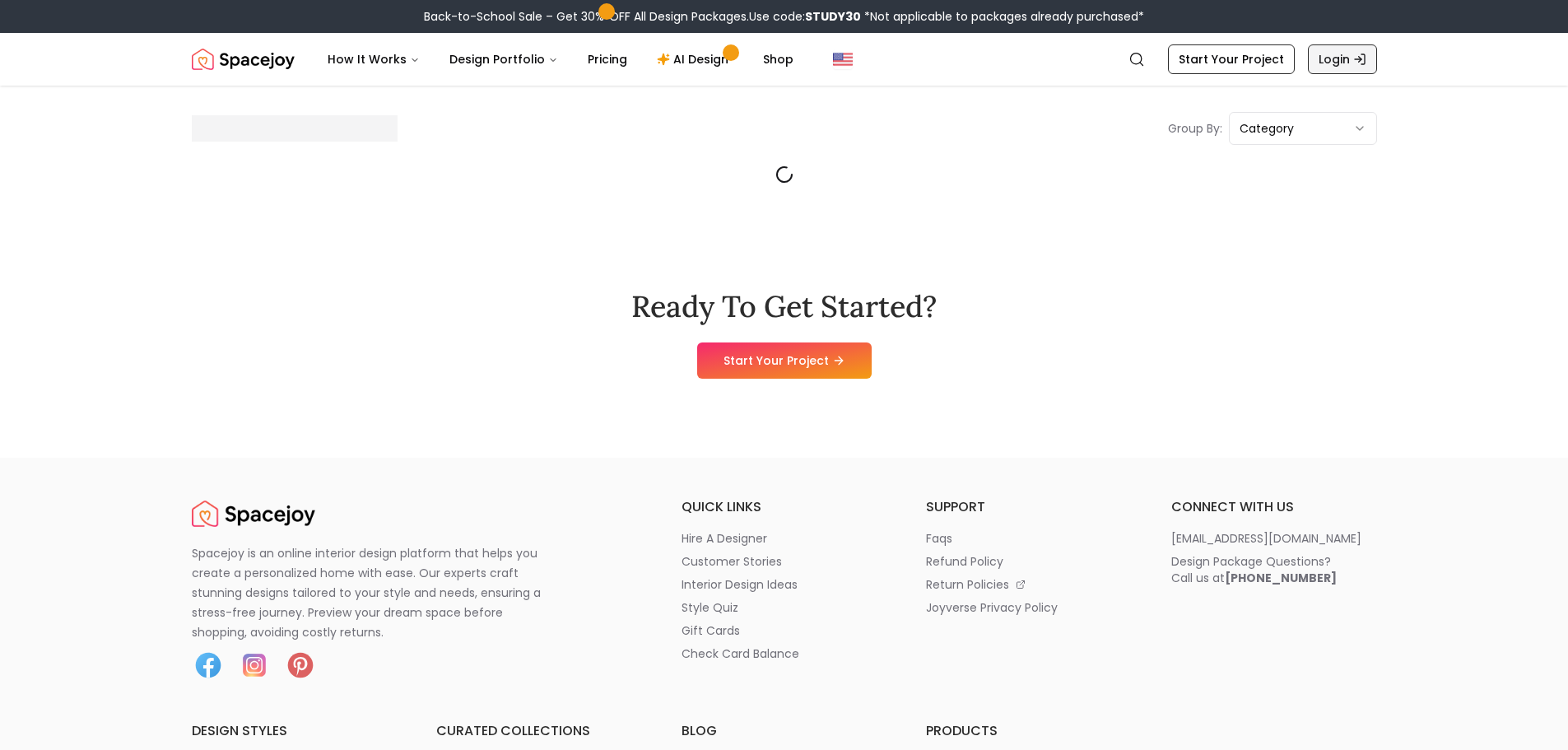
click at [1345, 66] on link "Login" at bounding box center [1343, 59] width 69 height 29
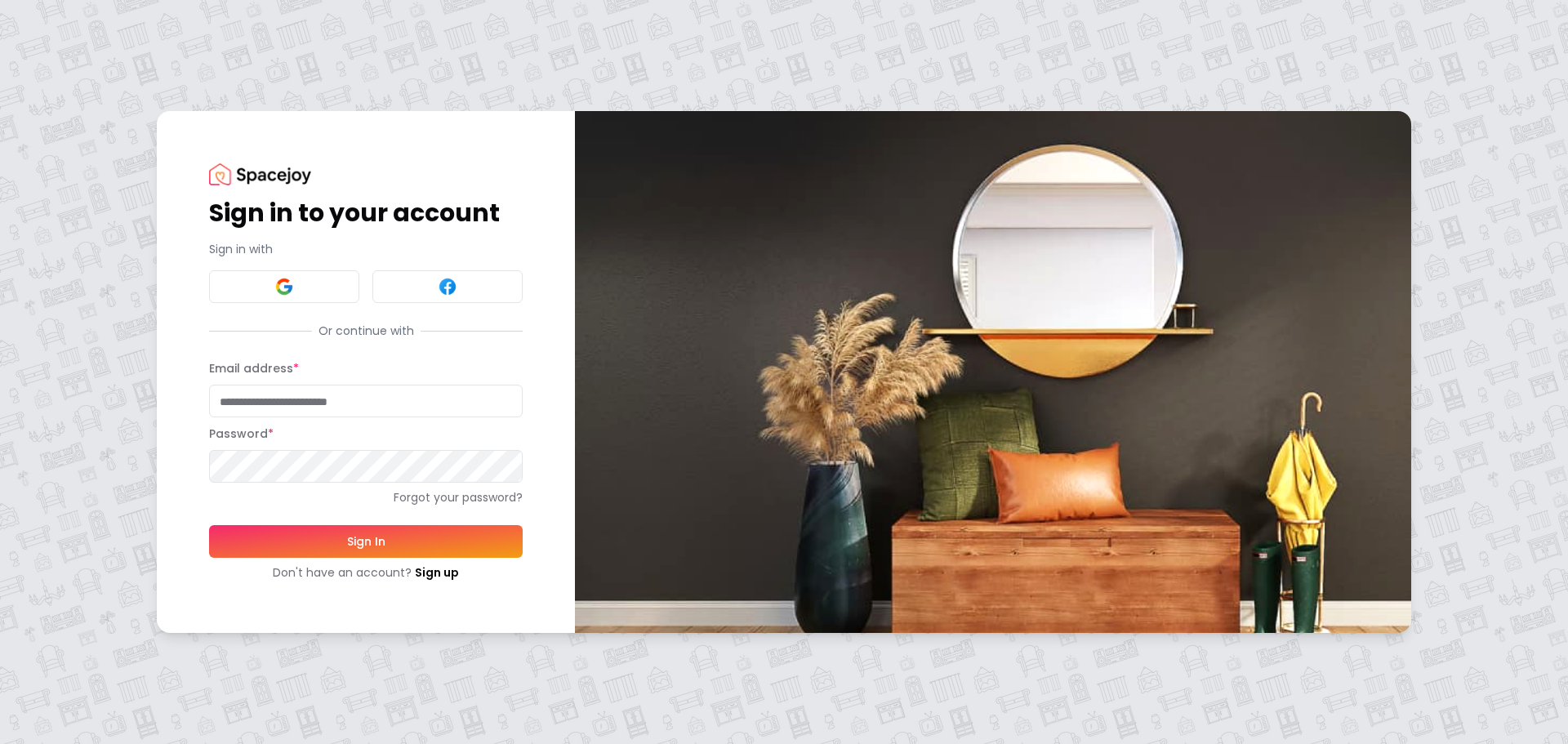
click at [313, 392] on input "Email address *" at bounding box center [366, 401] width 313 height 33
type input "**********"
click at [445, 547] on button "Sign In" at bounding box center [366, 541] width 313 height 33
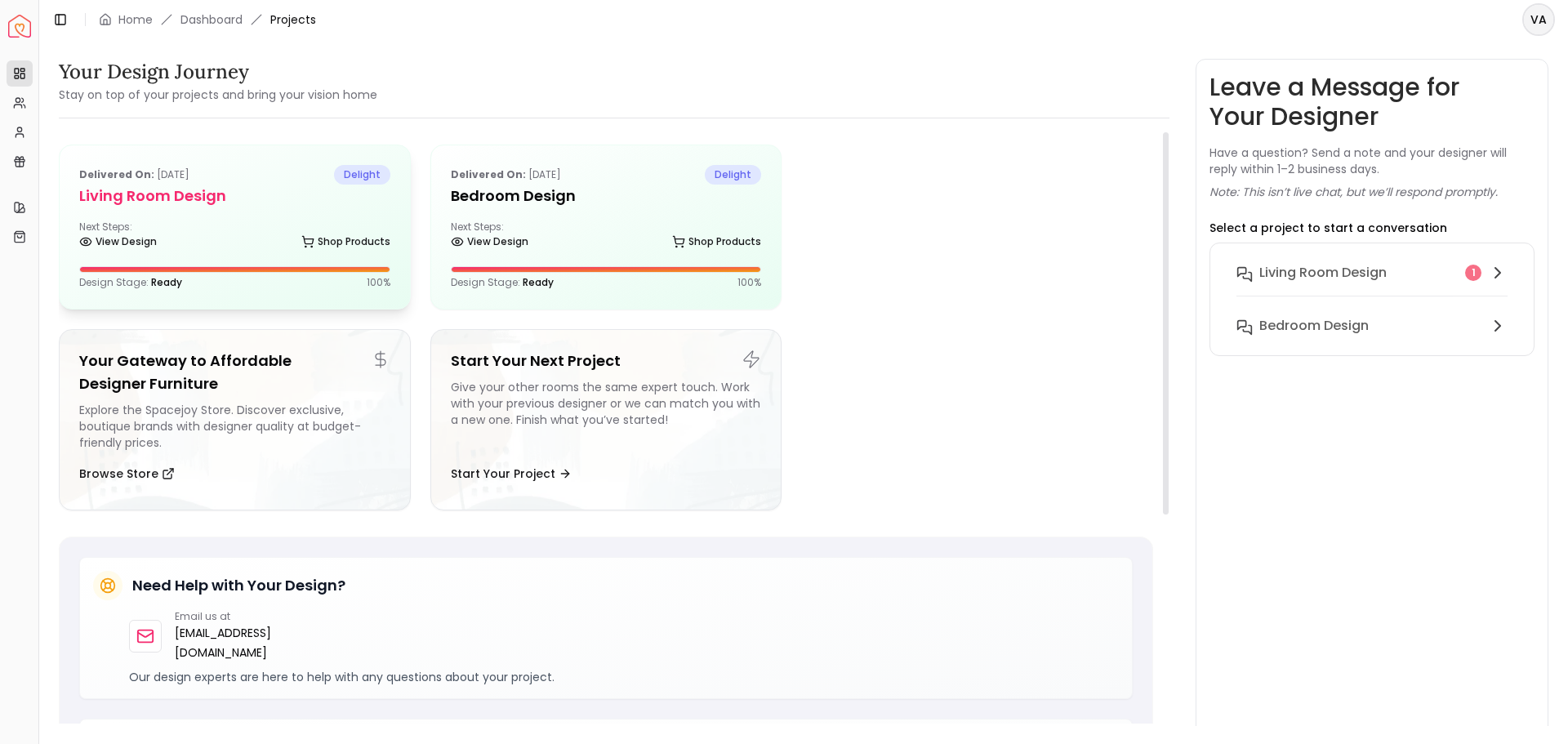
click at [358, 222] on div "Next Steps: View Design Shop Products" at bounding box center [235, 237] width 311 height 33
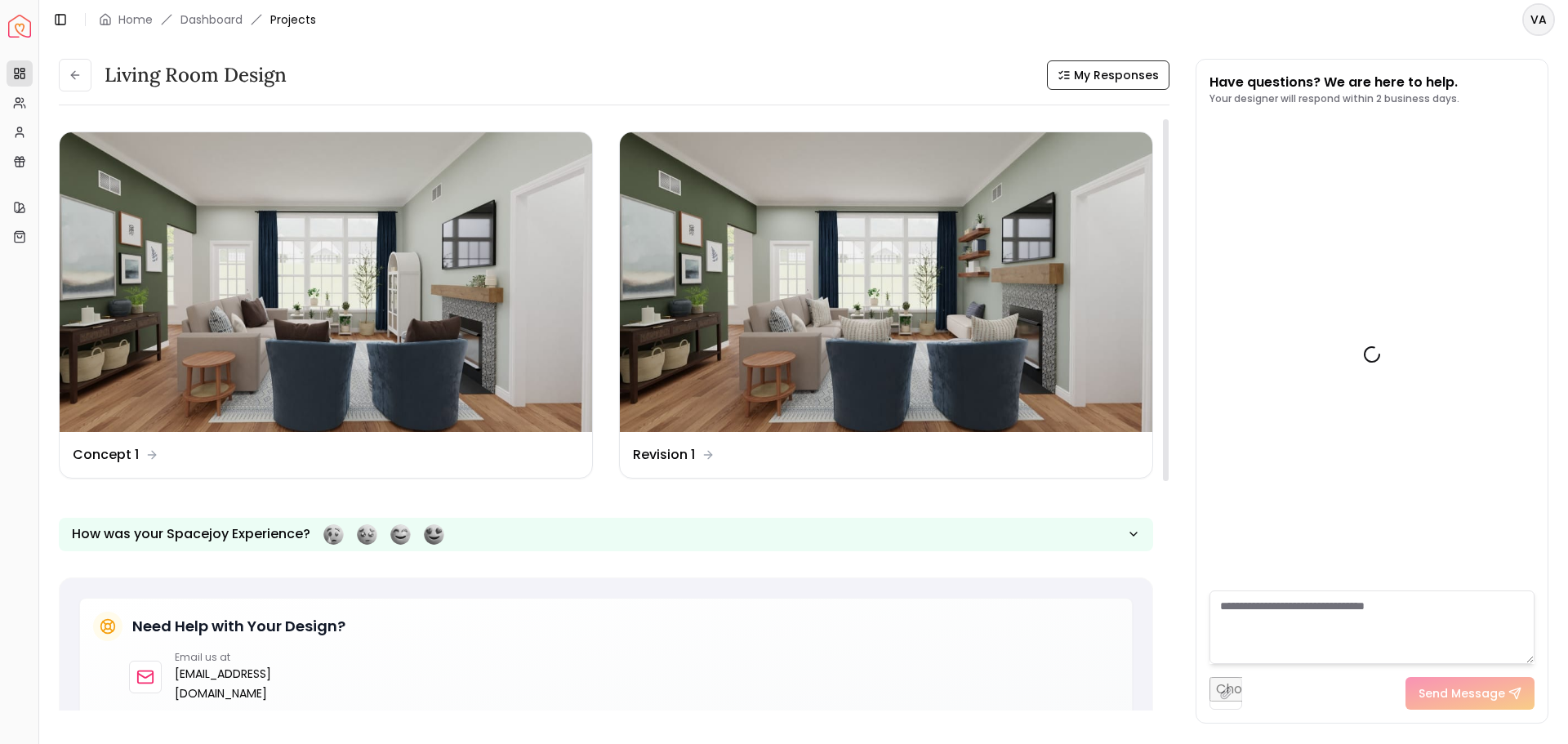
scroll to position [2709, 0]
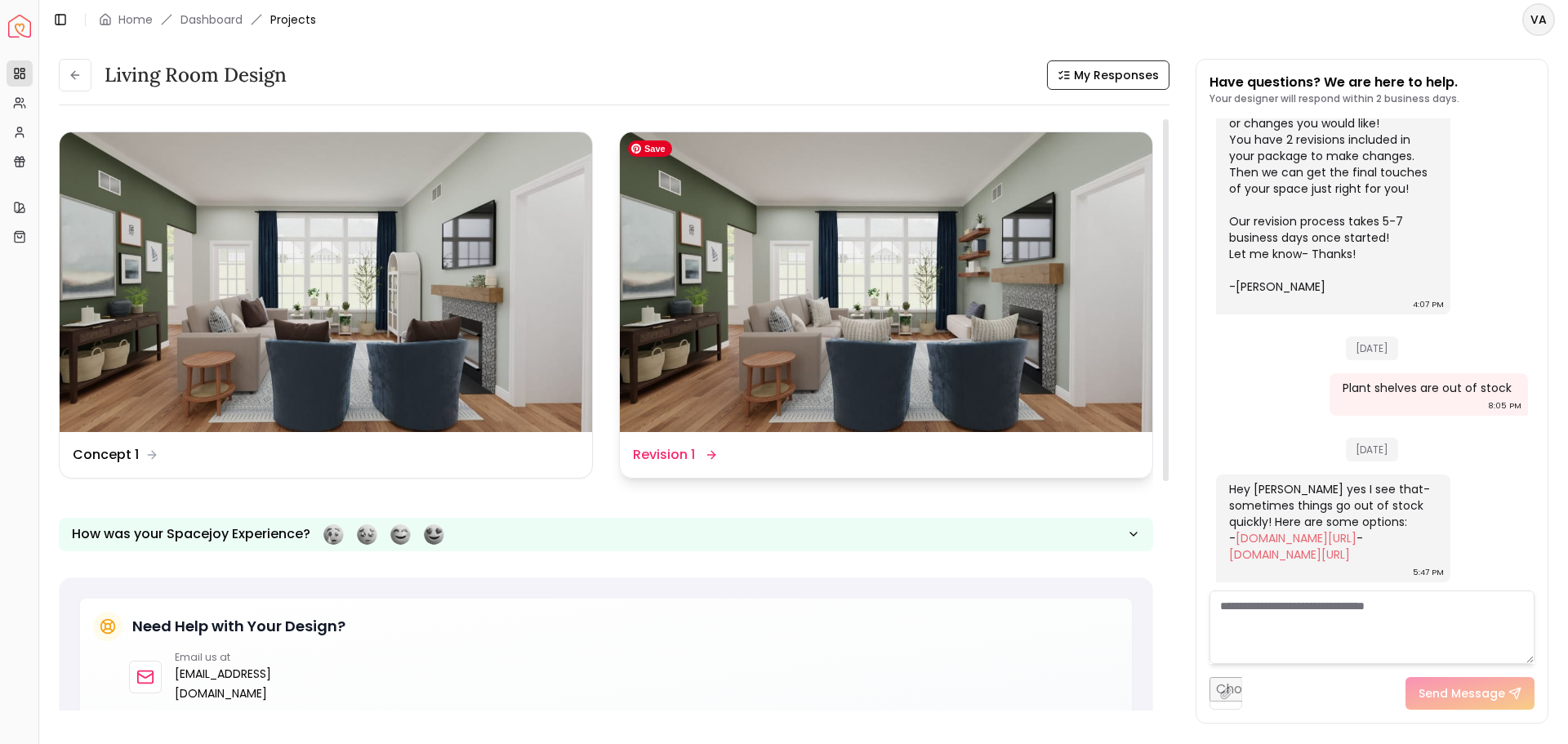
click at [682, 323] on img at bounding box center [886, 282] width 532 height 299
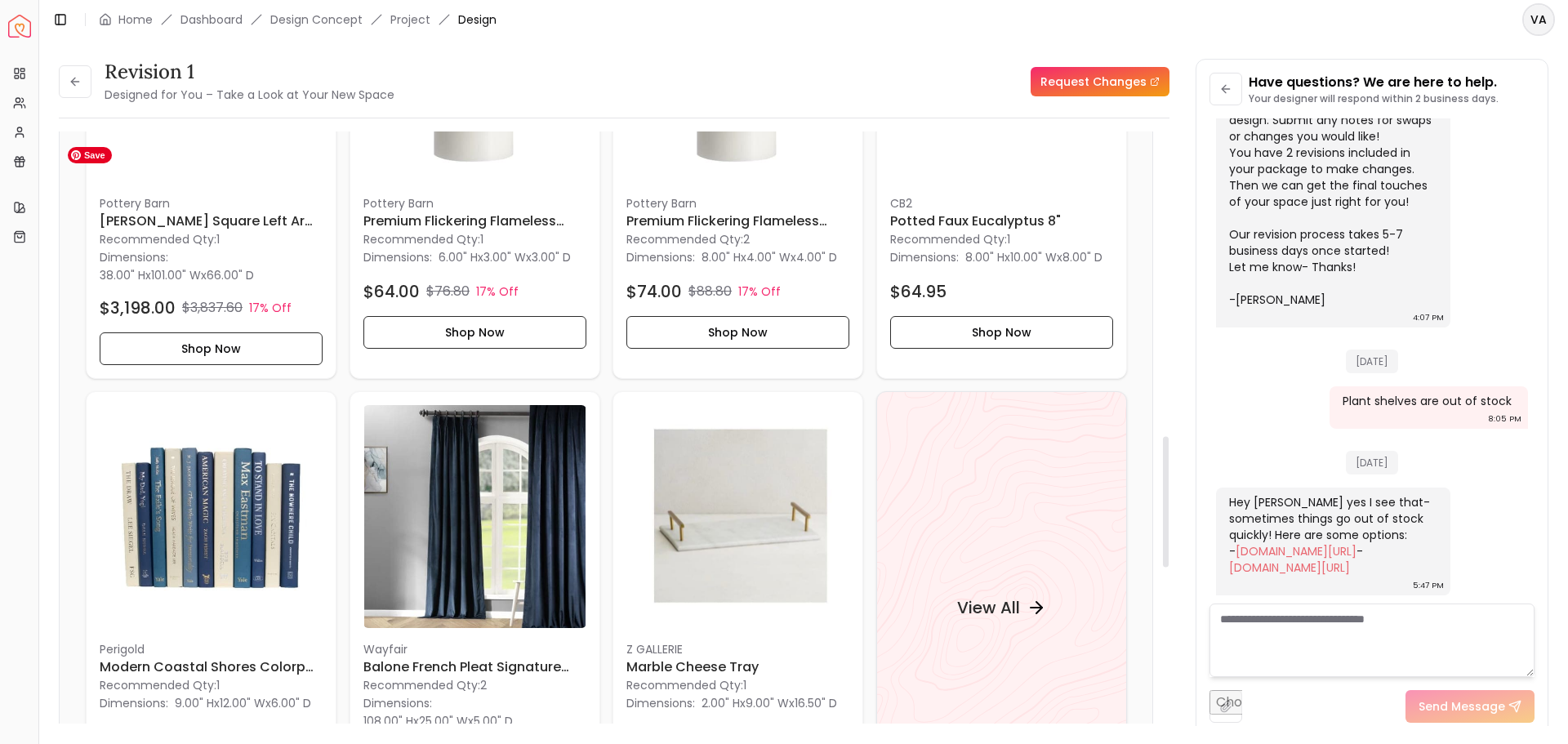
scroll to position [1330, 0]
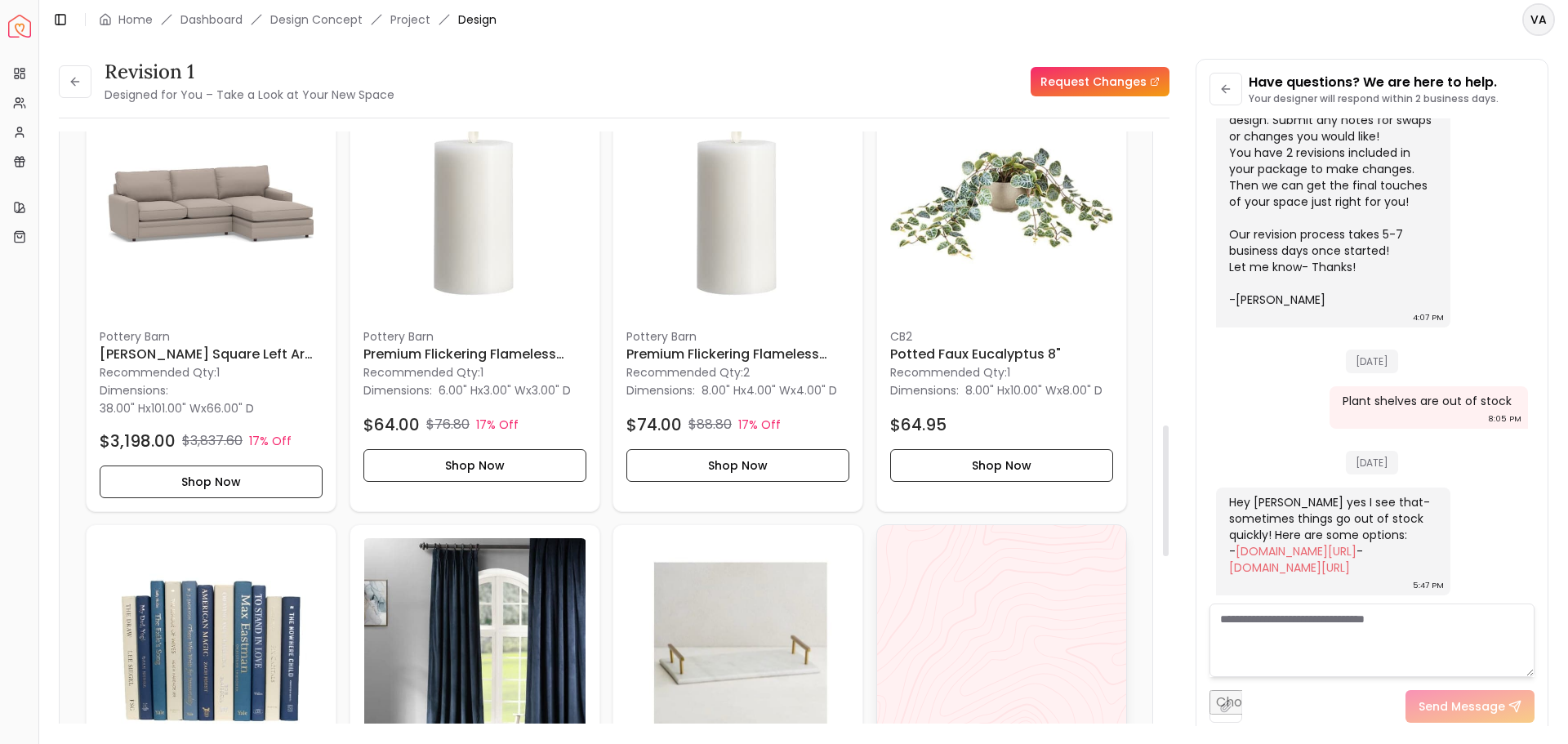
click at [1025, 569] on div "View All" at bounding box center [1001, 740] width 251 height 433
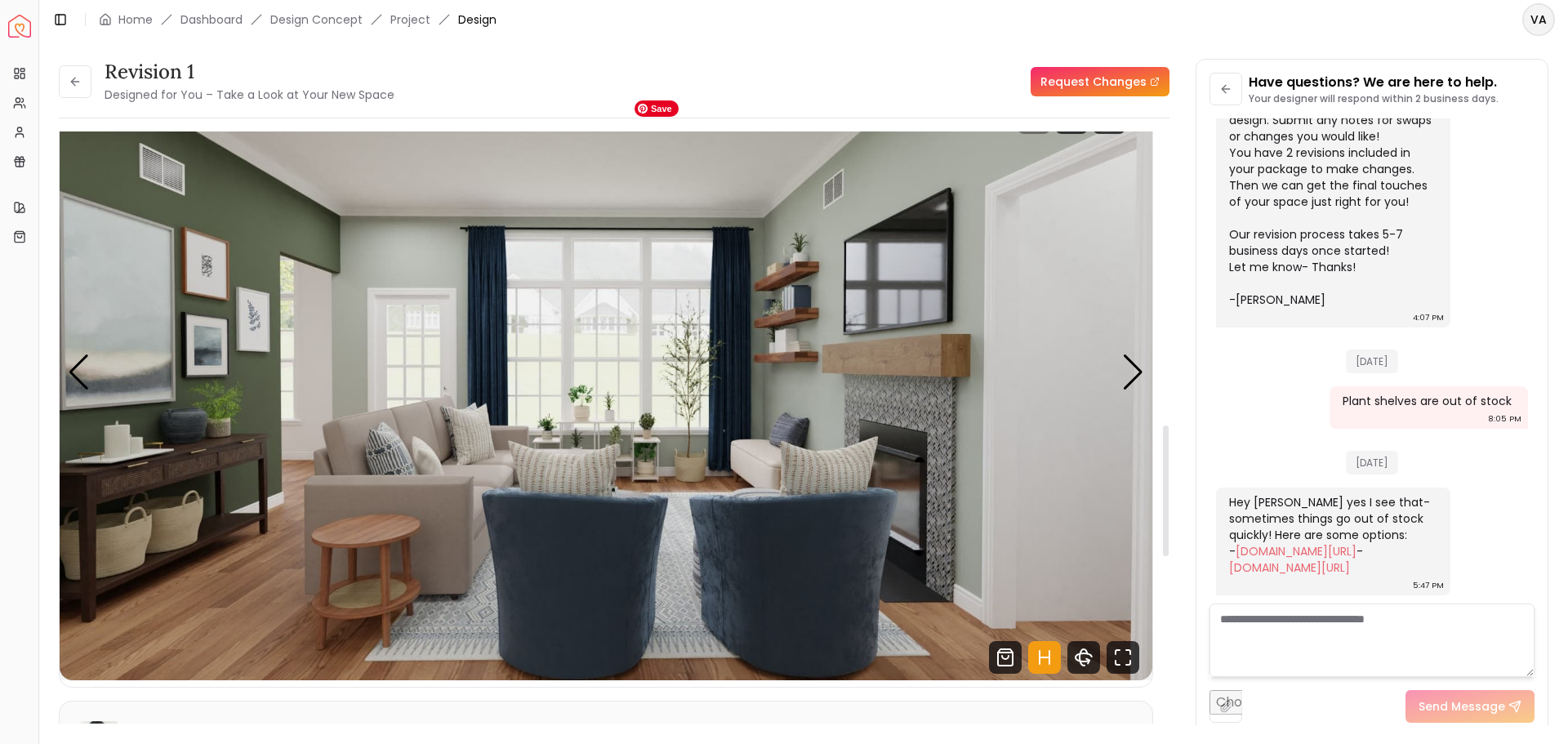
scroll to position [0, 0]
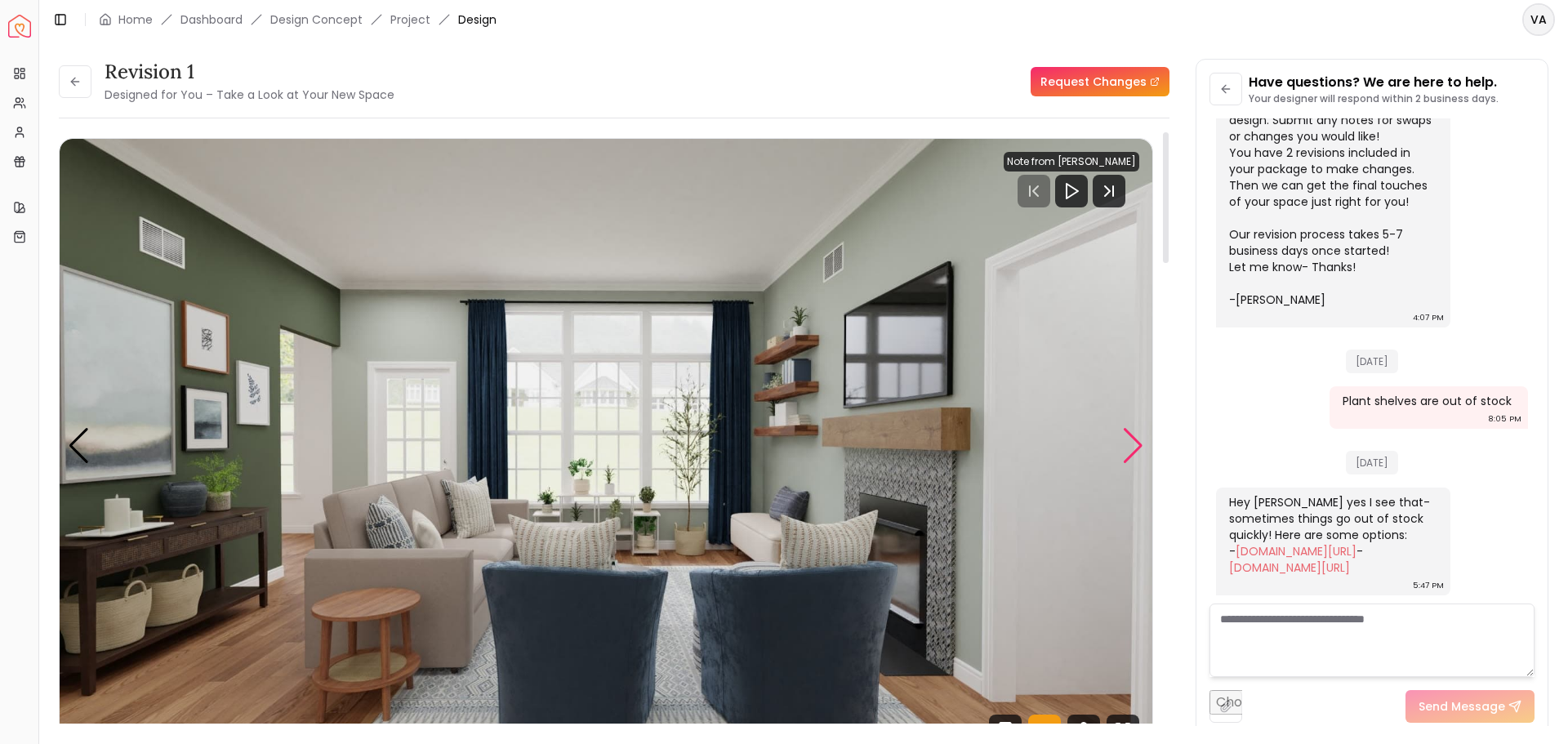
click at [1135, 450] on div "Next slide" at bounding box center [1133, 446] width 22 height 36
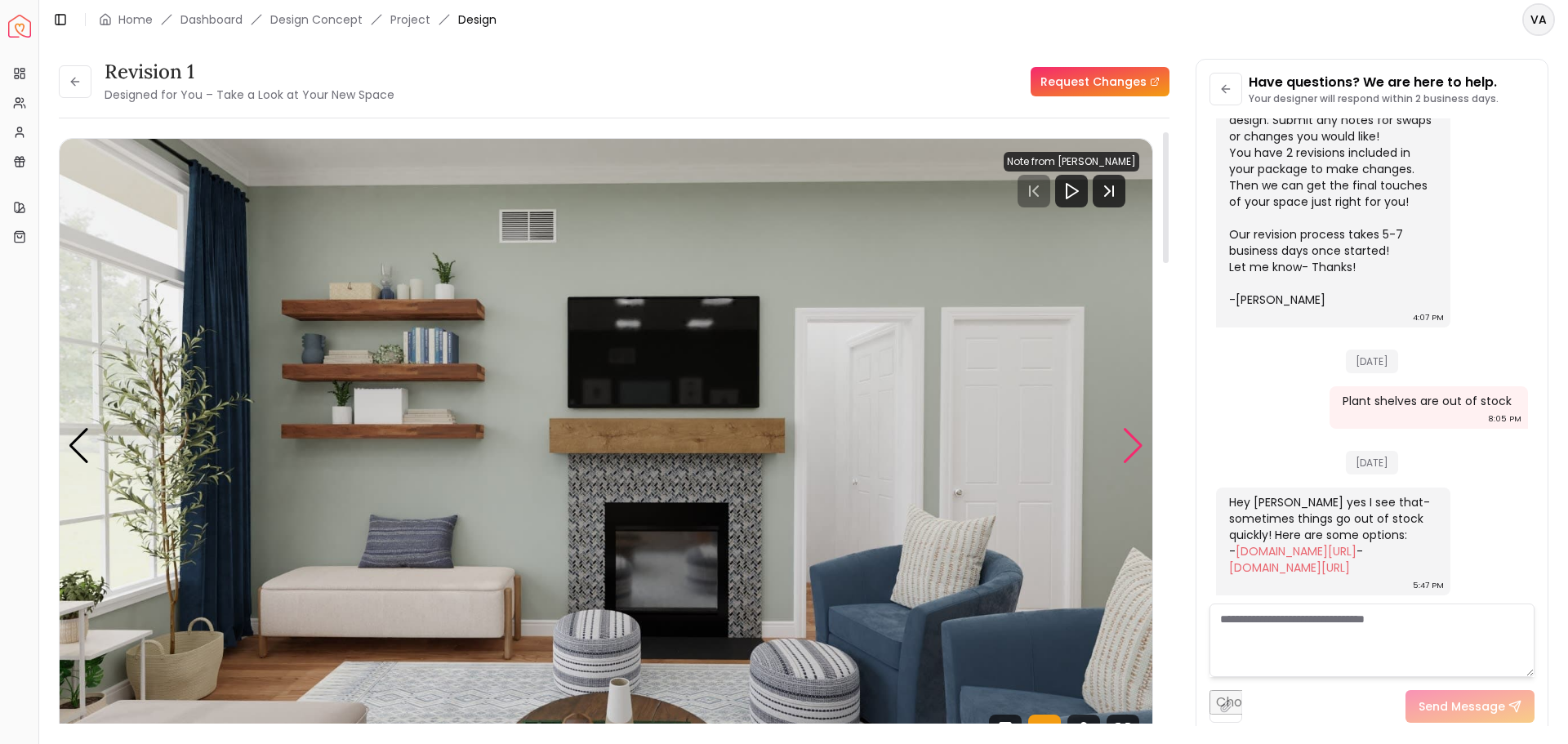
click at [1136, 450] on div "Next slide" at bounding box center [1133, 446] width 22 height 36
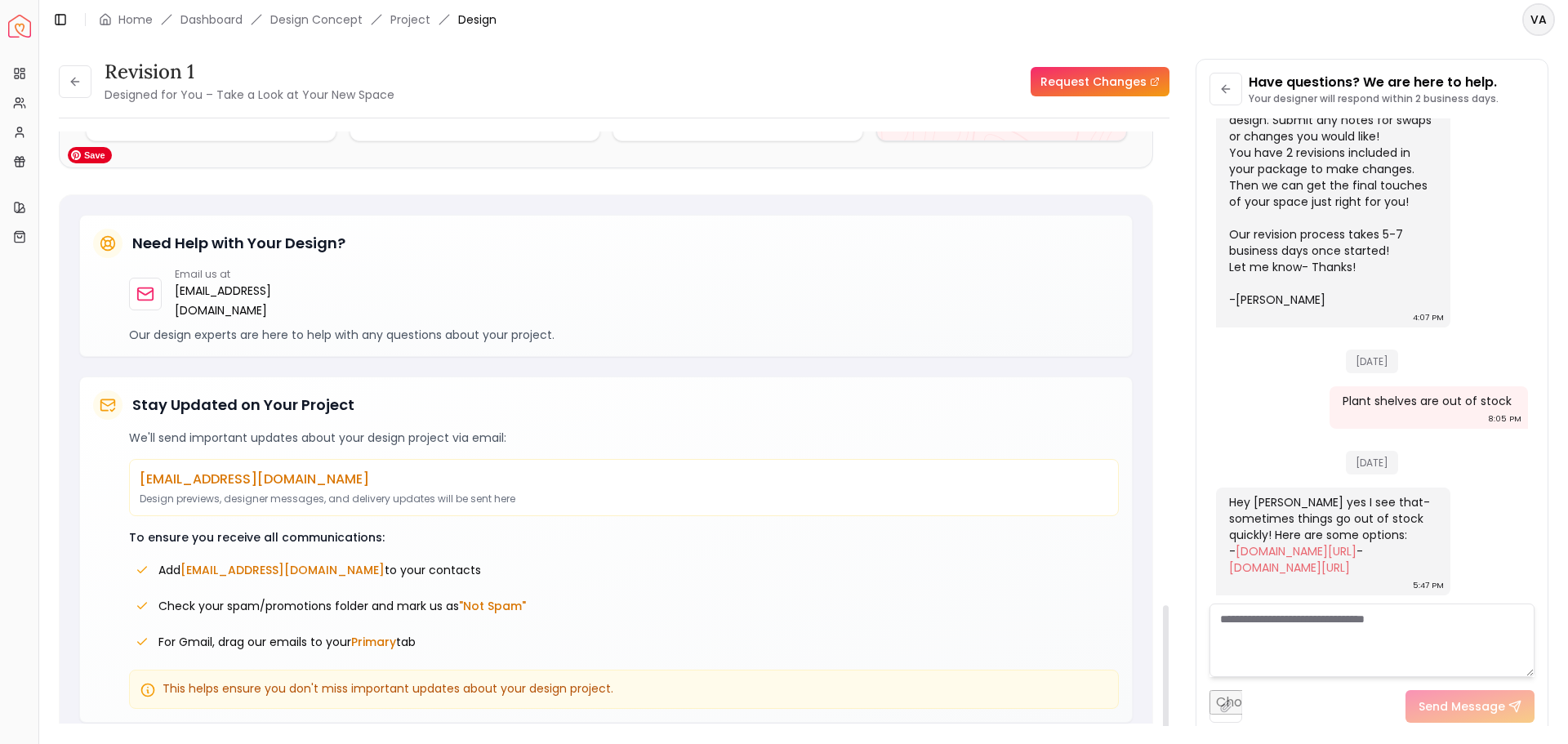
scroll to position [1330, 0]
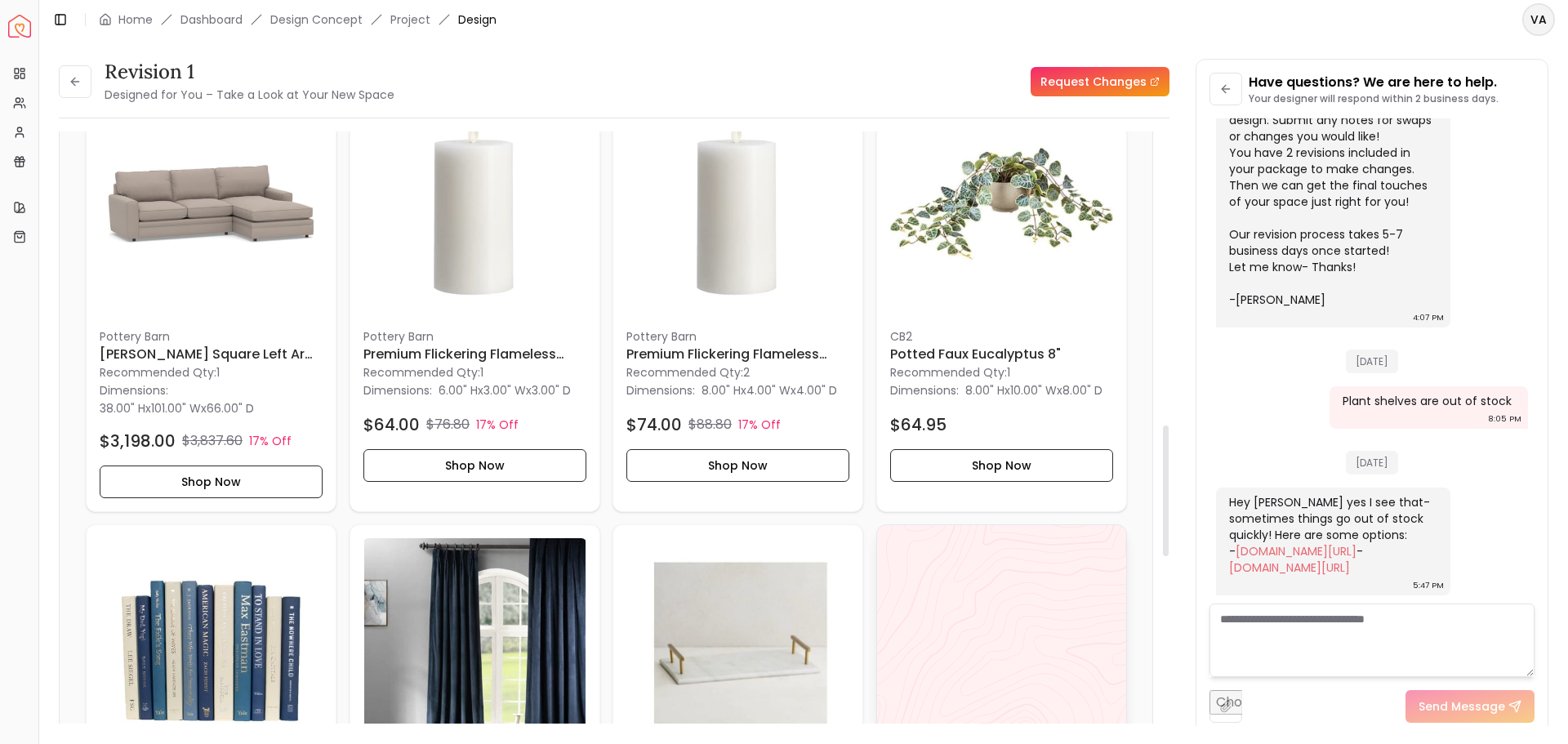
click at [1048, 691] on div "View All" at bounding box center [1001, 740] width 251 height 433
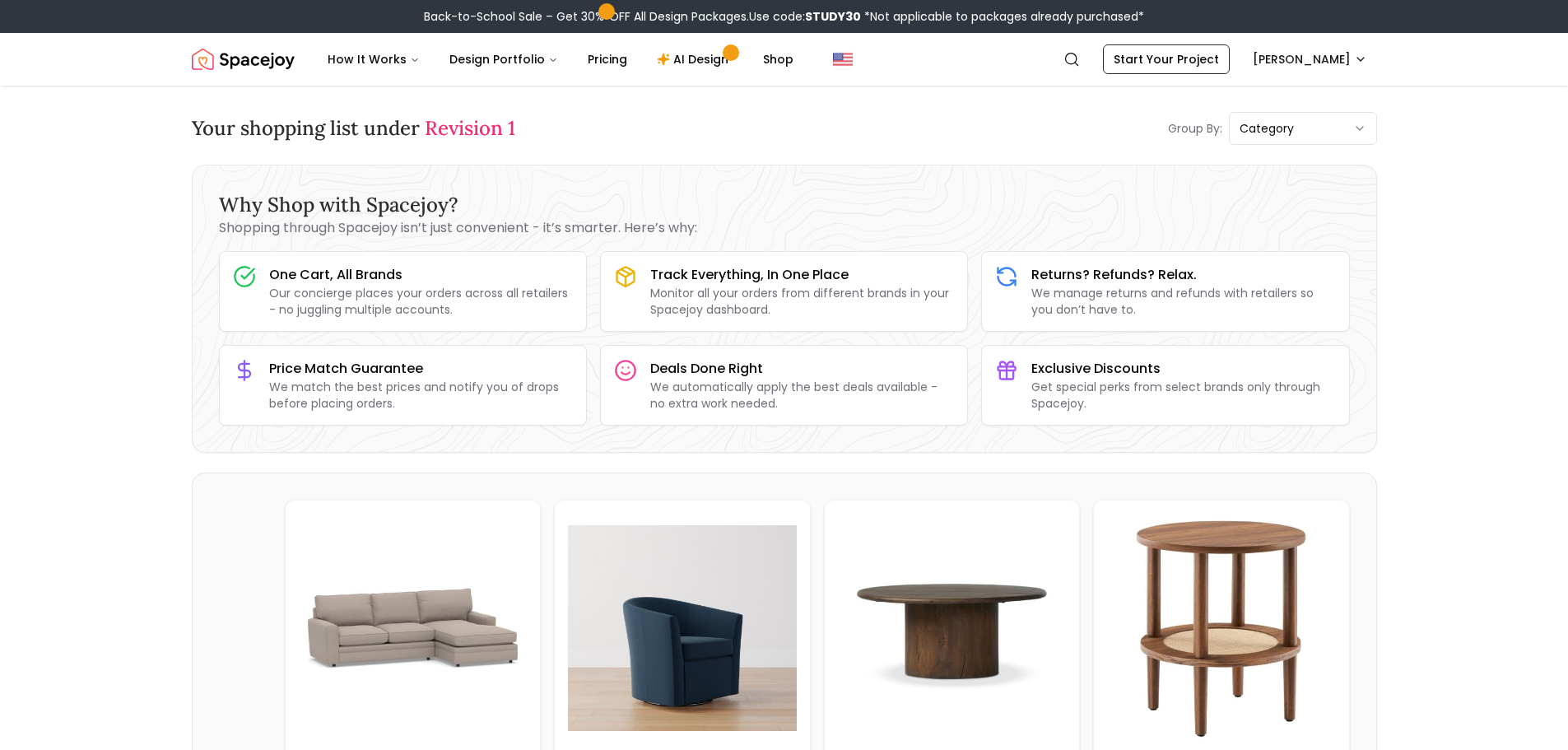
click at [461, 123] on span "Revision 1" at bounding box center [470, 127] width 91 height 26
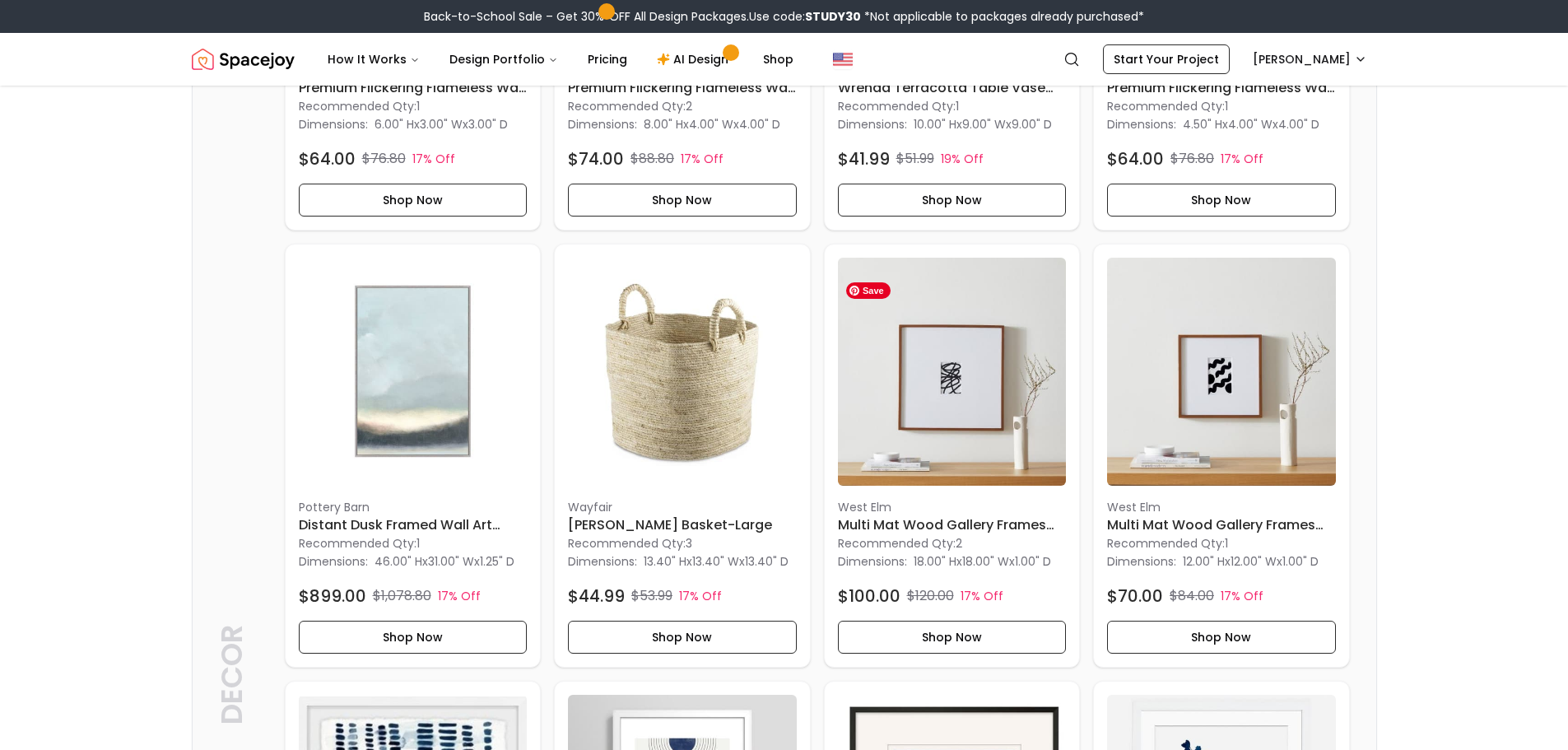
scroll to position [823, 0]
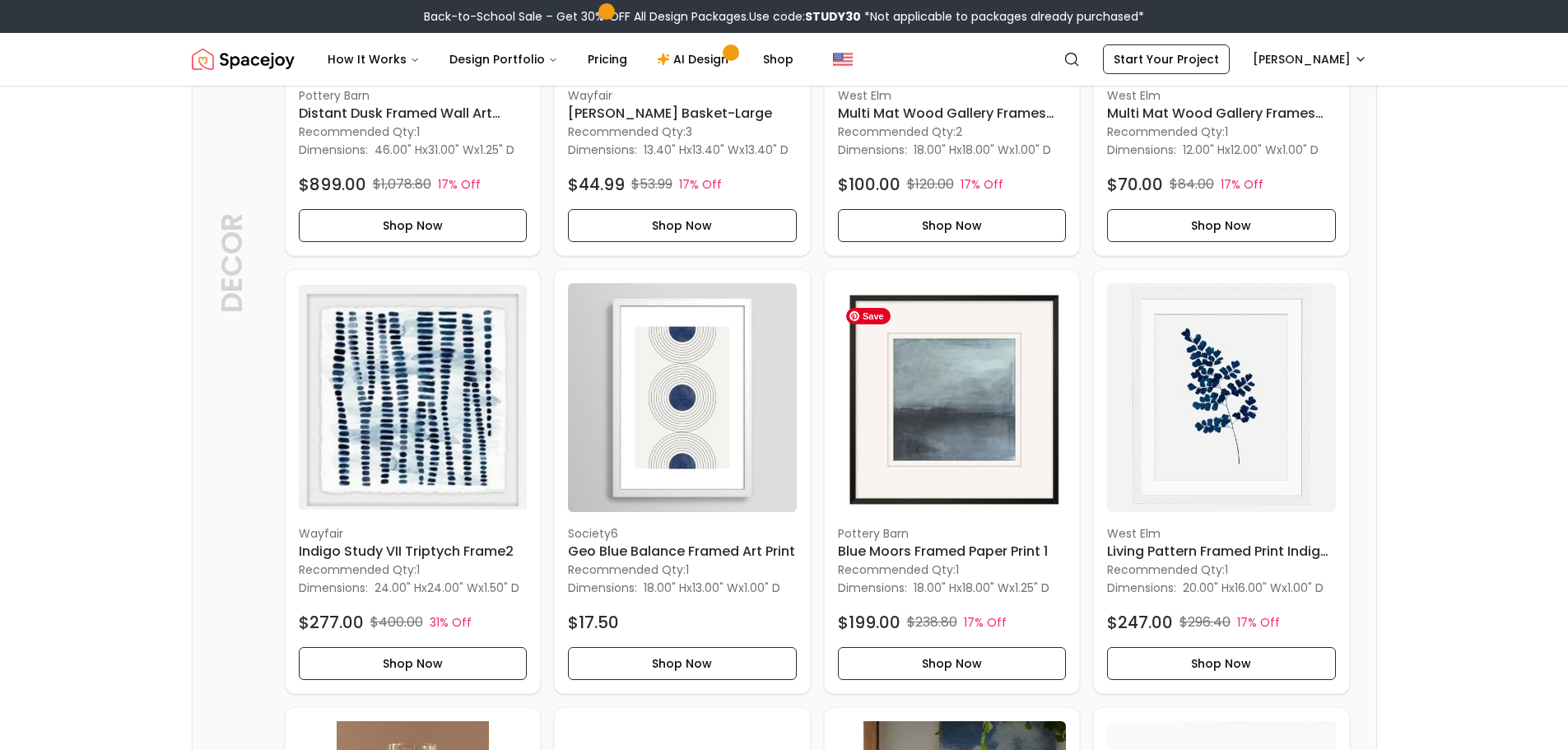
scroll to position [1646, 0]
